Goal: Transaction & Acquisition: Book appointment/travel/reservation

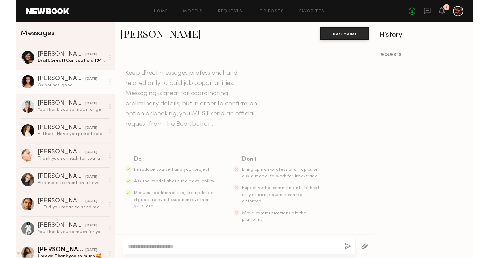
scroll to position [642, 0]
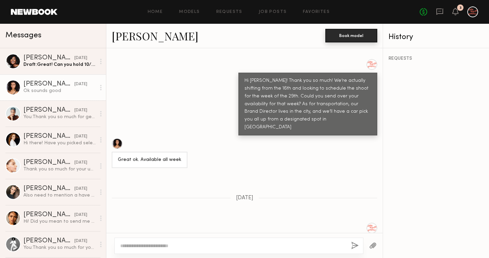
click at [362, 37] on button "Book model" at bounding box center [351, 36] width 52 height 14
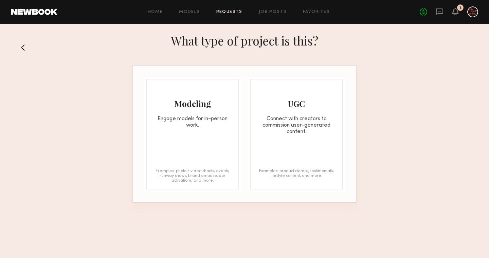
click at [23, 49] on button at bounding box center [25, 47] width 11 height 11
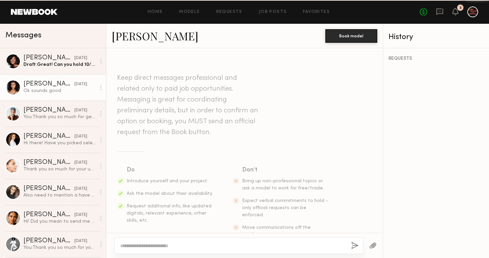
scroll to position [659, 0]
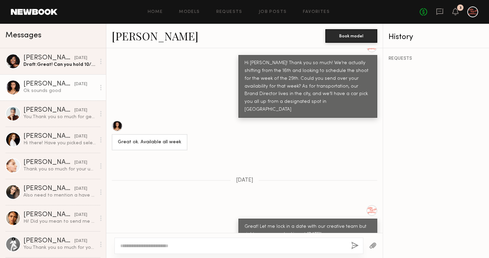
click at [146, 35] on link "[PERSON_NAME]" at bounding box center [155, 36] width 87 height 15
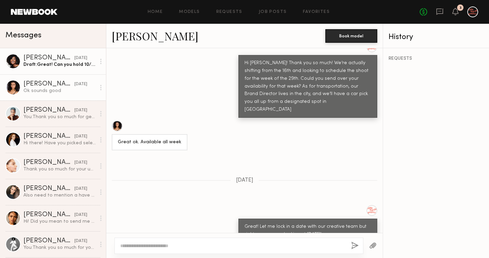
click at [51, 60] on div "[PERSON_NAME]" at bounding box center [48, 58] width 51 height 7
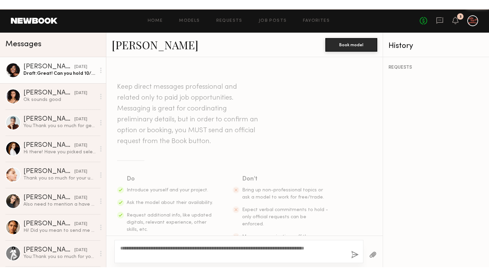
scroll to position [385, 0]
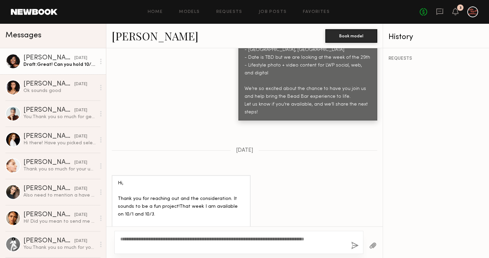
click at [148, 37] on link "[PERSON_NAME]" at bounding box center [155, 36] width 87 height 15
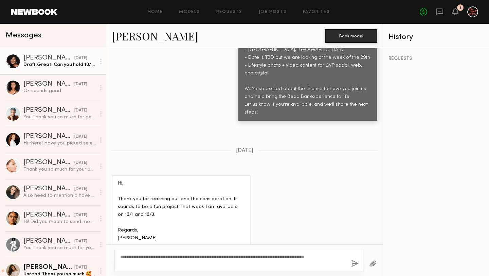
scroll to position [374, 0]
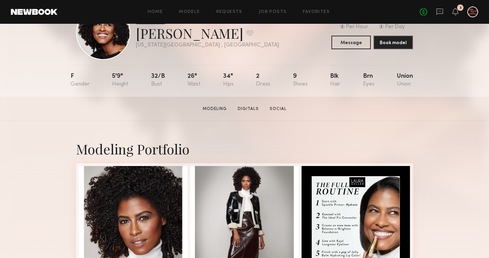
scroll to position [48, 0]
